Goal: Information Seeking & Learning: Learn about a topic

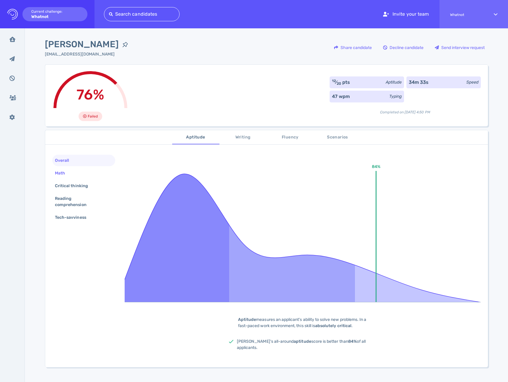
click at [89, 174] on div "Math" at bounding box center [83, 173] width 63 height 12
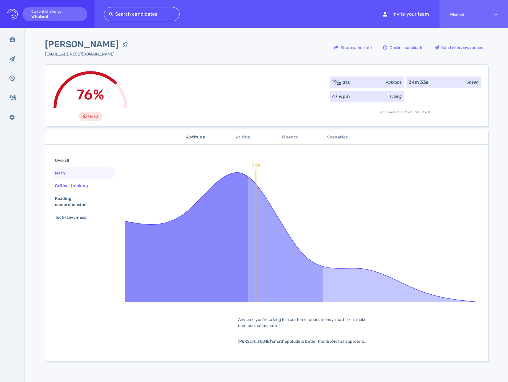
click at [81, 187] on div "Critical thinking" at bounding box center [74, 186] width 41 height 9
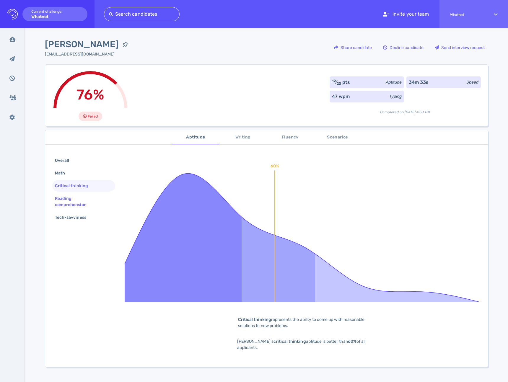
click at [81, 200] on div "Reading comprehension" at bounding box center [81, 201] width 55 height 15
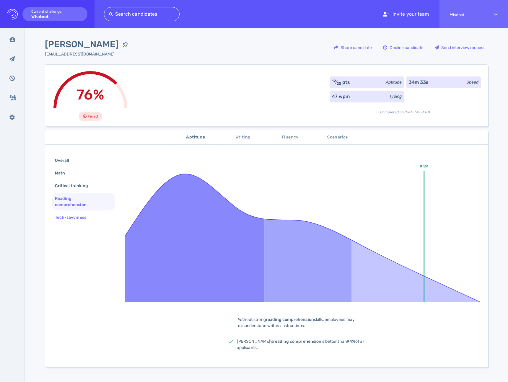
click at [79, 219] on div "Tech-savviness" at bounding box center [74, 217] width 40 height 9
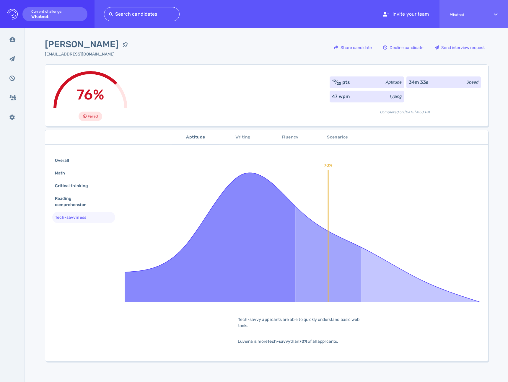
click at [232, 141] on button "Writing" at bounding box center [242, 137] width 47 height 14
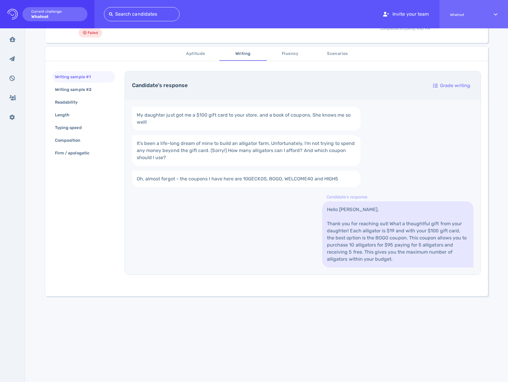
scroll to position [70, 0]
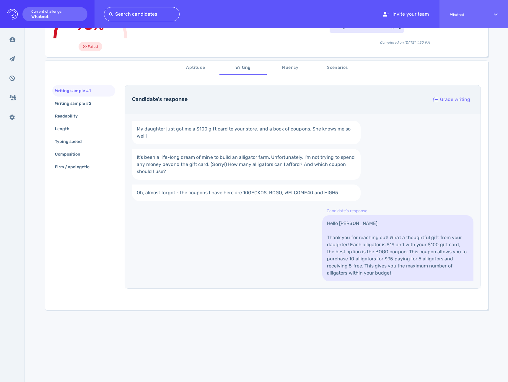
click at [293, 66] on span "Fluency" at bounding box center [290, 67] width 40 height 7
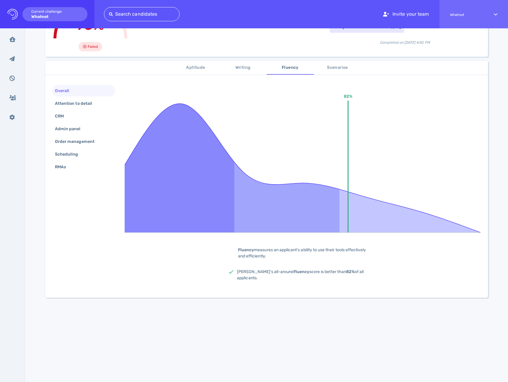
click at [237, 70] on span "Writing" at bounding box center [243, 67] width 40 height 7
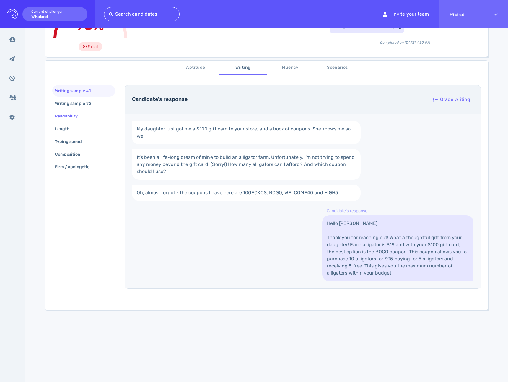
click at [74, 114] on div "Readability" at bounding box center [69, 116] width 31 height 9
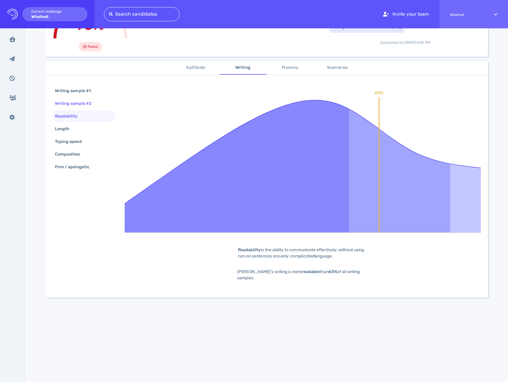
click at [80, 104] on div "Writing sample #2" at bounding box center [76, 103] width 45 height 9
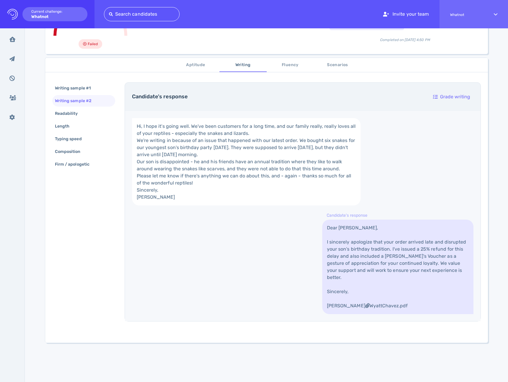
scroll to position [10, 0]
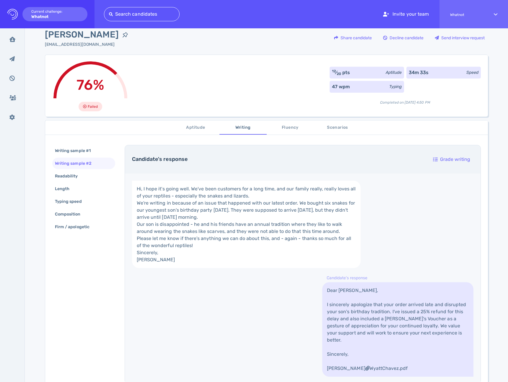
click at [326, 128] on span "Scenarios" at bounding box center [337, 127] width 40 height 7
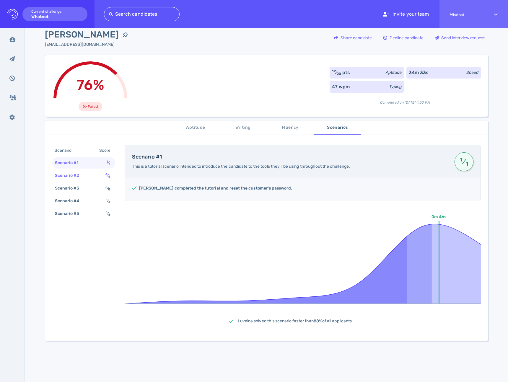
click at [67, 178] on div "Scenario #2" at bounding box center [70, 175] width 33 height 9
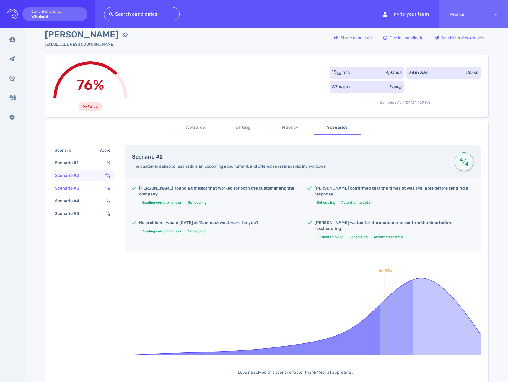
click at [69, 186] on div "Scenario #3" at bounding box center [70, 188] width 33 height 9
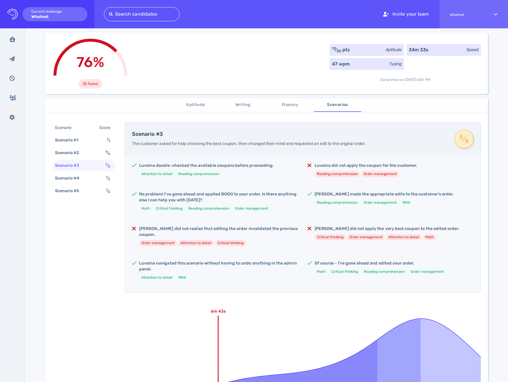
scroll to position [97, 0]
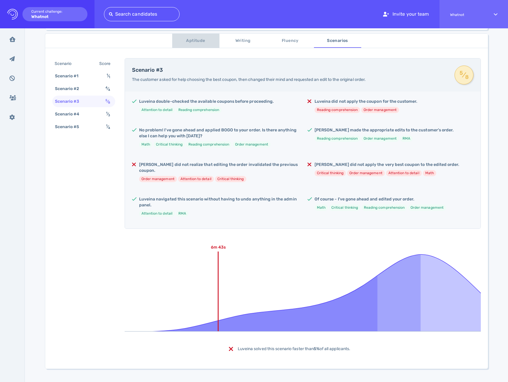
click at [198, 40] on span "Aptitude" at bounding box center [196, 40] width 40 height 7
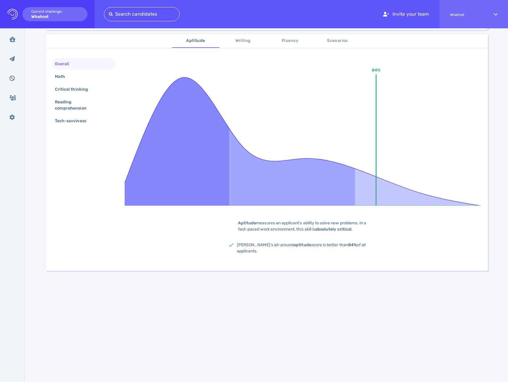
click at [329, 41] on span "Scenarios" at bounding box center [337, 40] width 40 height 7
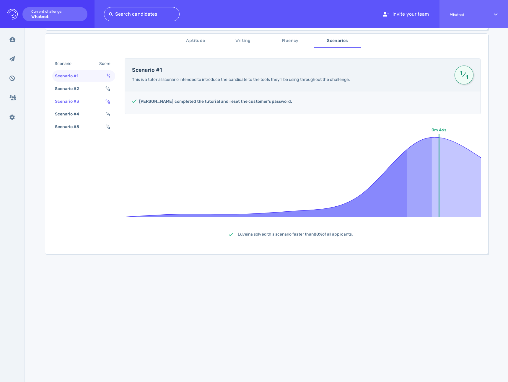
click at [102, 100] on div "Scenario #3 5 ⁄ 8" at bounding box center [83, 102] width 63 height 12
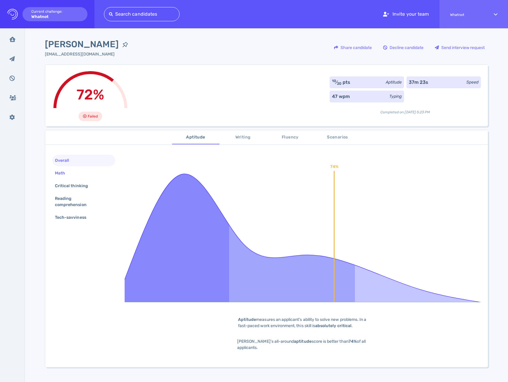
click at [69, 170] on div "Math" at bounding box center [63, 173] width 18 height 9
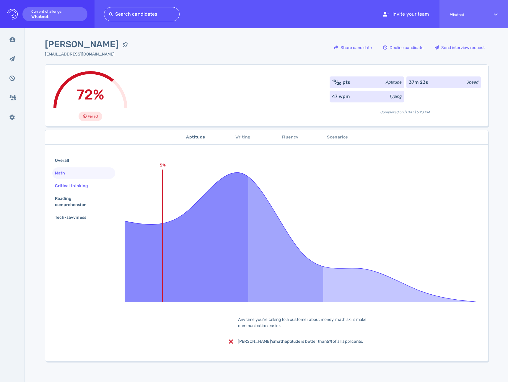
click at [64, 182] on div "Critical thinking" at bounding box center [74, 186] width 41 height 9
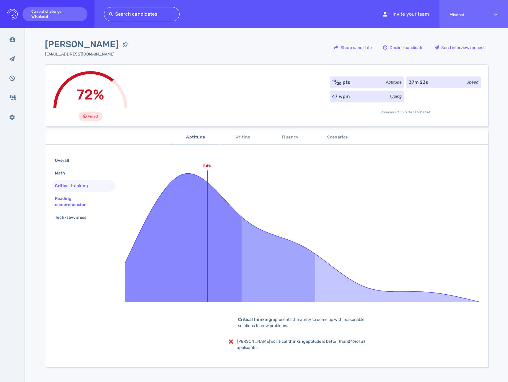
click at [67, 198] on div "Reading comprehension" at bounding box center [81, 201] width 55 height 15
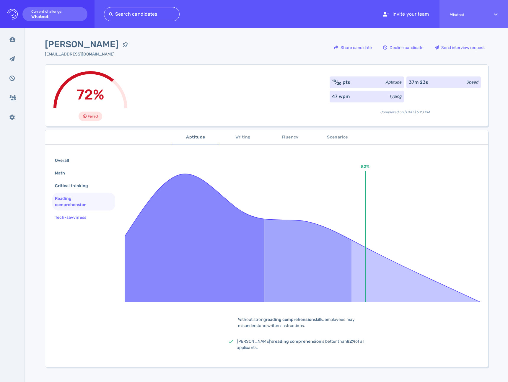
click at [72, 217] on div "Tech-savviness" at bounding box center [74, 217] width 40 height 9
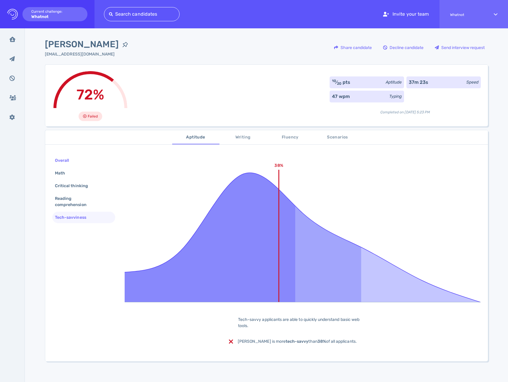
click at [72, 162] on div "Overall" at bounding box center [65, 160] width 22 height 9
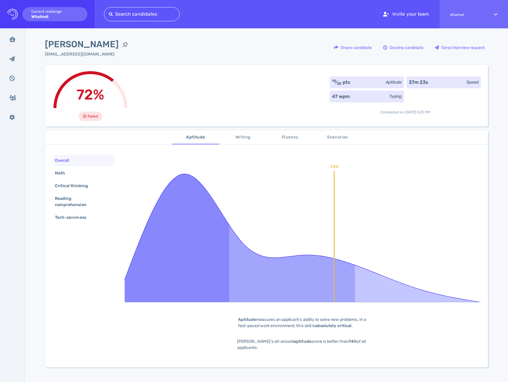
click at [240, 138] on span "Writing" at bounding box center [243, 137] width 40 height 7
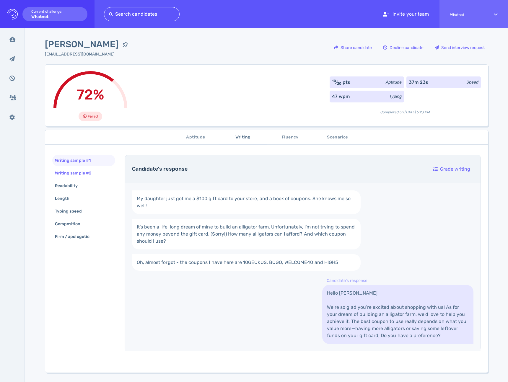
click at [96, 176] on div "Writing sample #2" at bounding box center [76, 173] width 45 height 9
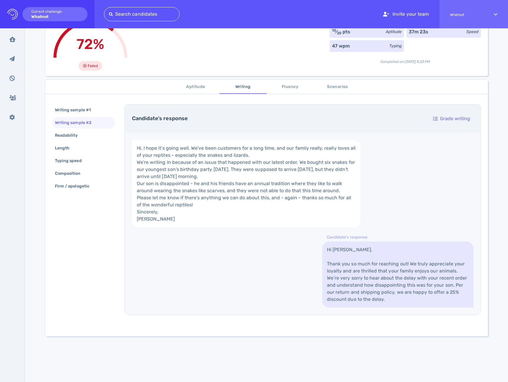
scroll to position [99, 0]
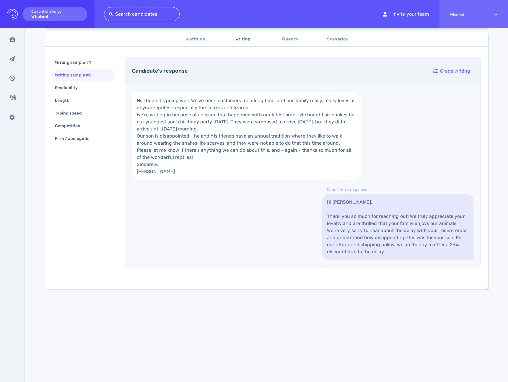
click at [339, 39] on span "Scenarios" at bounding box center [337, 39] width 40 height 7
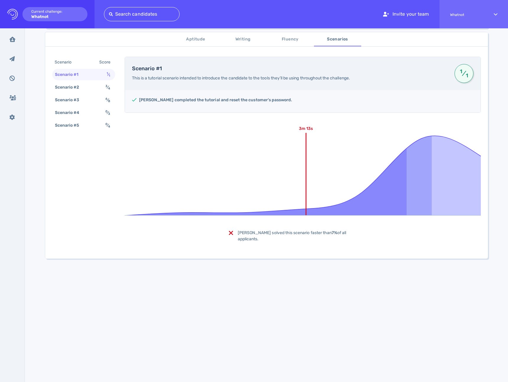
scroll to position [98, 0]
click at [67, 93] on div "Scenario #2 3 ⁄ 4" at bounding box center [83, 87] width 63 height 12
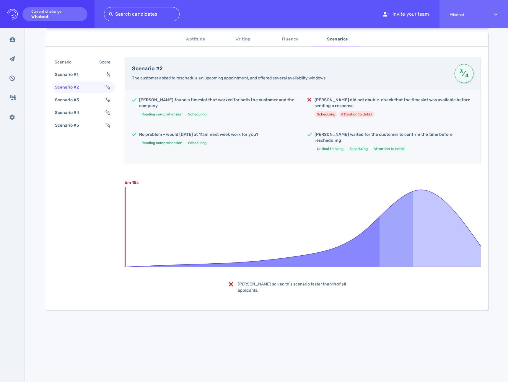
click at [73, 87] on div "Scenario #2" at bounding box center [70, 87] width 33 height 9
click at [72, 102] on div "Scenario #3" at bounding box center [70, 100] width 33 height 9
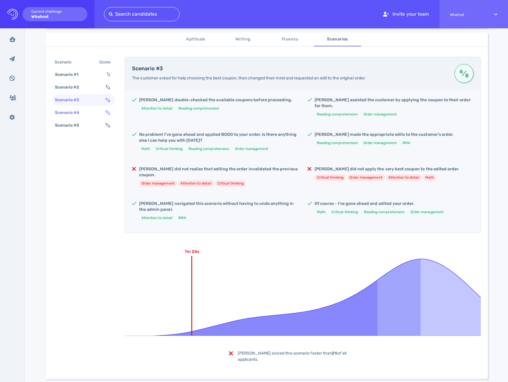
click at [74, 115] on div "Scenario #4" at bounding box center [70, 112] width 33 height 9
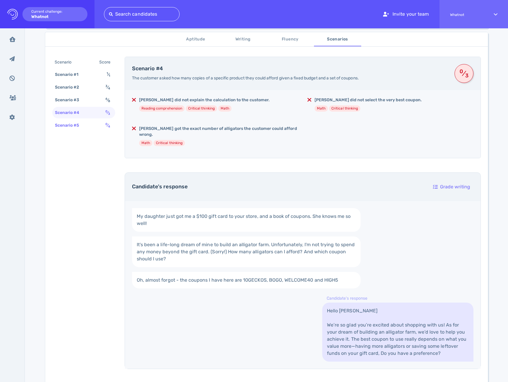
click at [75, 124] on div "Scenario #5" at bounding box center [70, 125] width 33 height 9
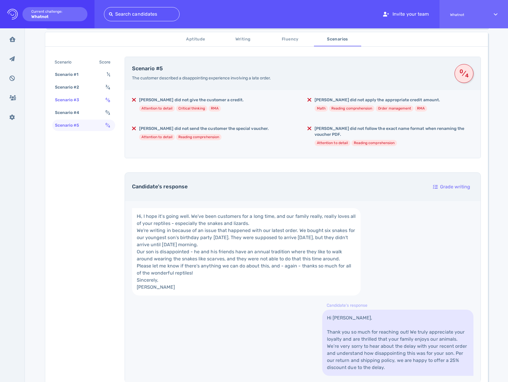
click at [76, 105] on div "Scenario #3 6 ⁄ 8" at bounding box center [83, 100] width 63 height 12
